Goal: Transaction & Acquisition: Purchase product/service

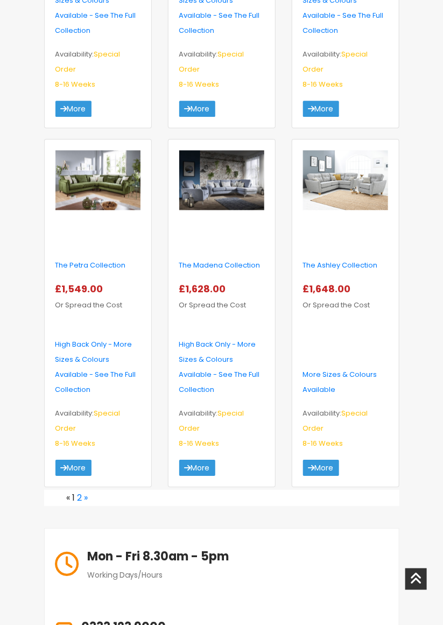
scroll to position [1652, 0]
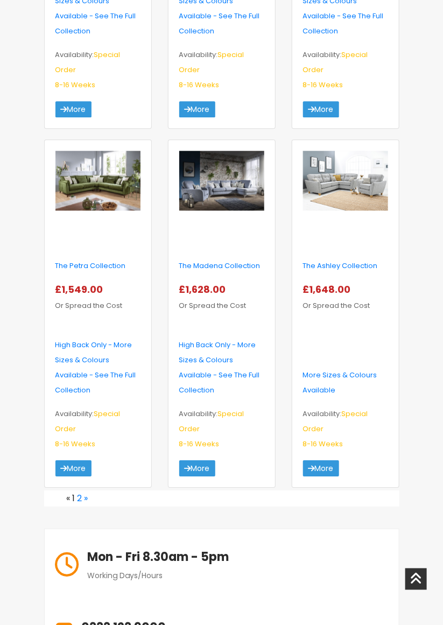
click at [80, 492] on link "2" at bounding box center [79, 498] width 5 height 12
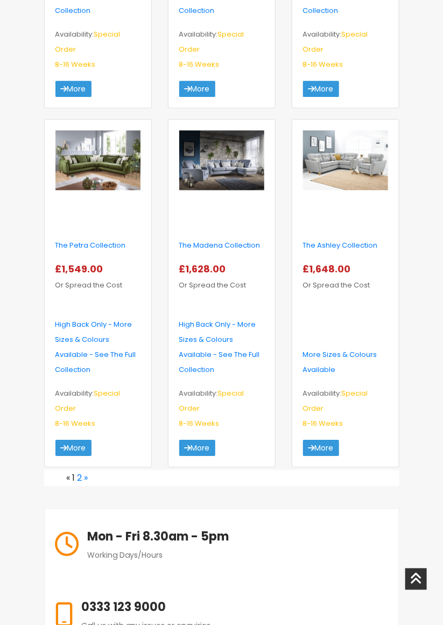
scroll to position [1697, 0]
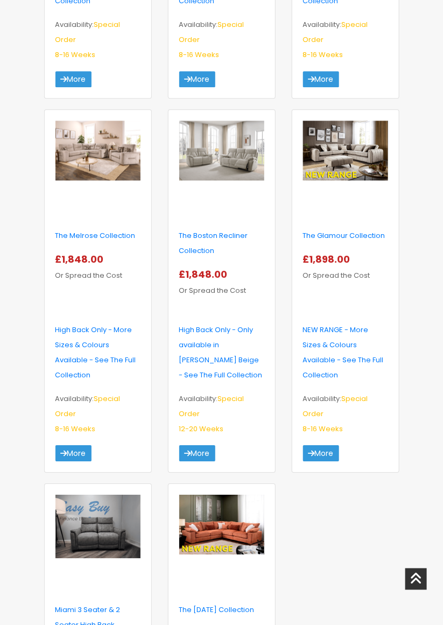
scroll to position [559, 0]
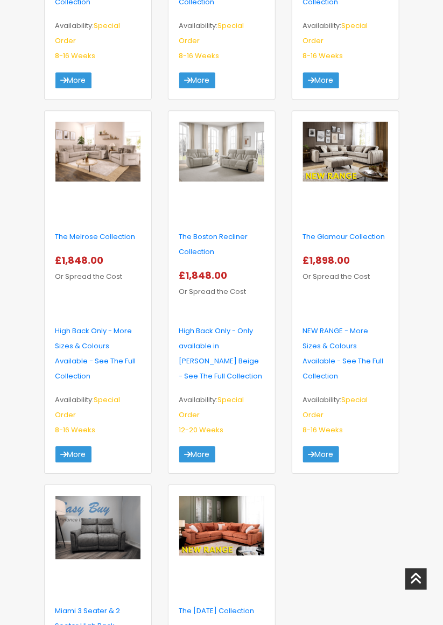
click at [338, 159] on img at bounding box center [345, 152] width 85 height 60
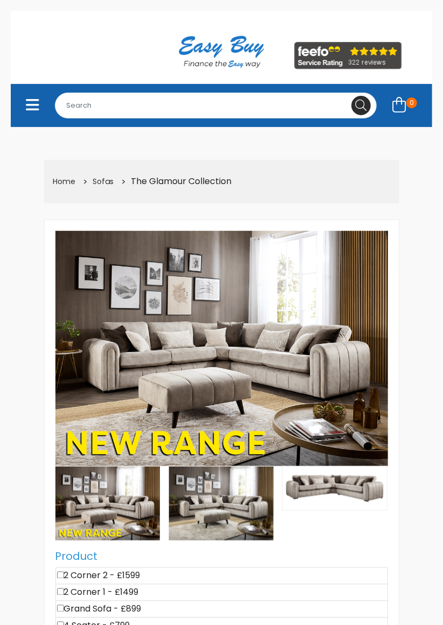
select select "104"
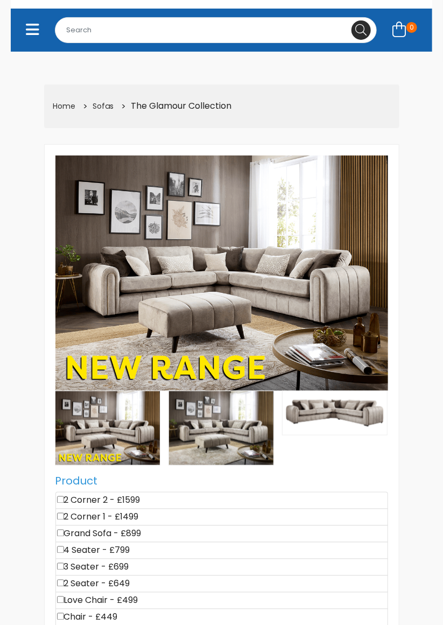
scroll to position [75, 0]
click at [48, 496] on div "Product" at bounding box center [221, 402] width 349 height 495
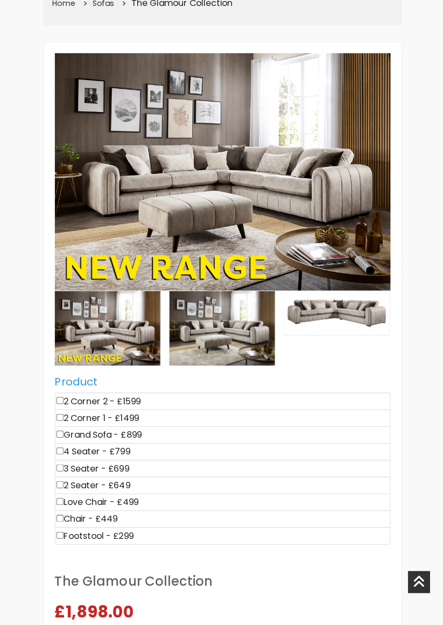
scroll to position [175, 0]
